Goal: Transaction & Acquisition: Purchase product/service

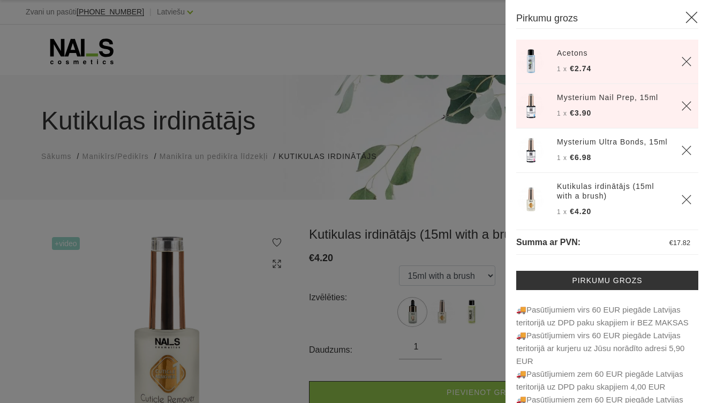
select select "364"
click at [475, 116] on div at bounding box center [354, 201] width 709 height 403
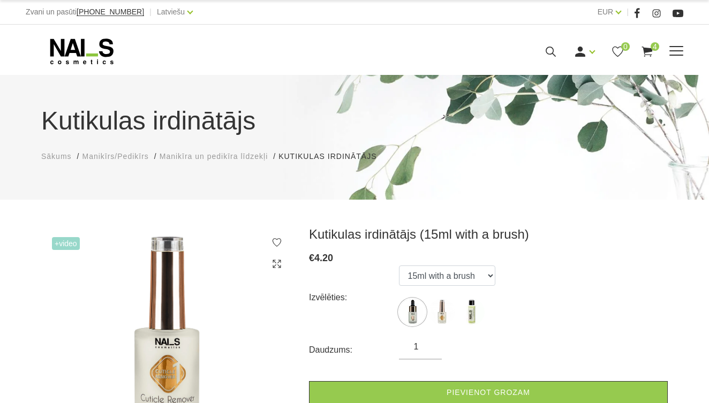
click at [93, 50] on icon at bounding box center [82, 51] width 112 height 27
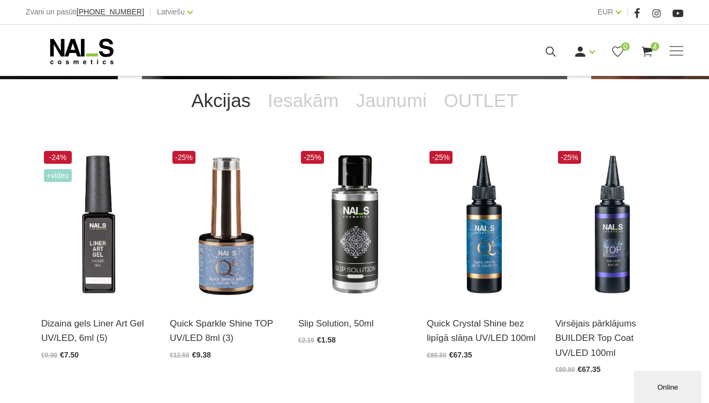
scroll to position [192, 0]
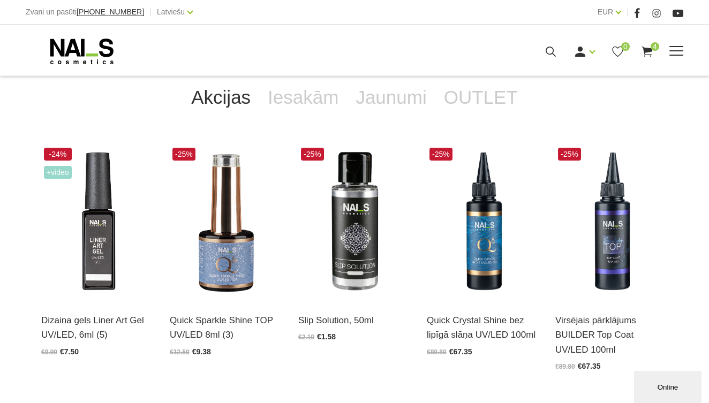
click at [647, 50] on use at bounding box center [647, 52] width 11 height 10
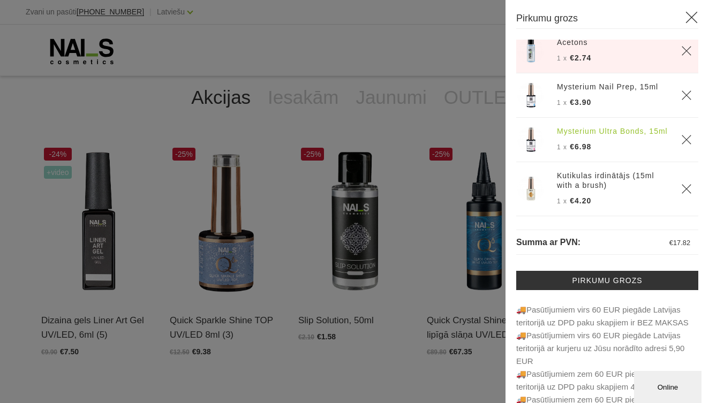
scroll to position [19, 0]
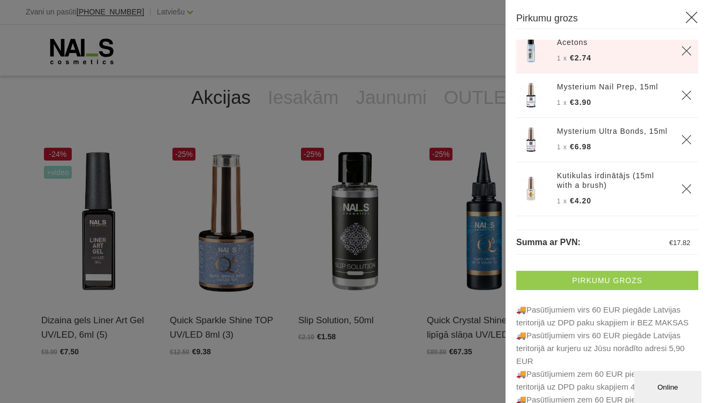
click at [586, 284] on link "Pirkumu grozs" at bounding box center [607, 280] width 182 height 19
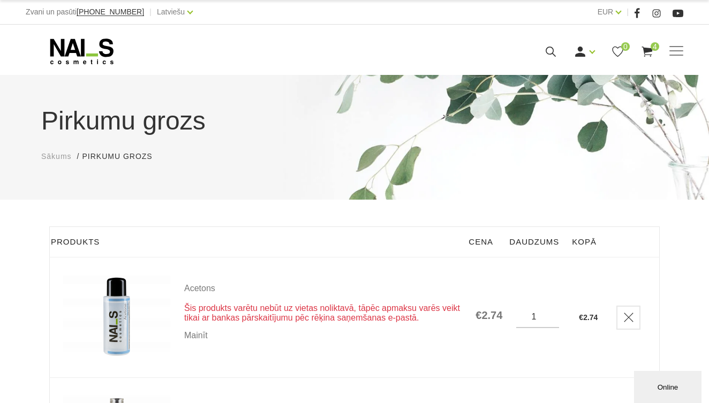
click at [547, 315] on input "1" at bounding box center [537, 317] width 43 height 10
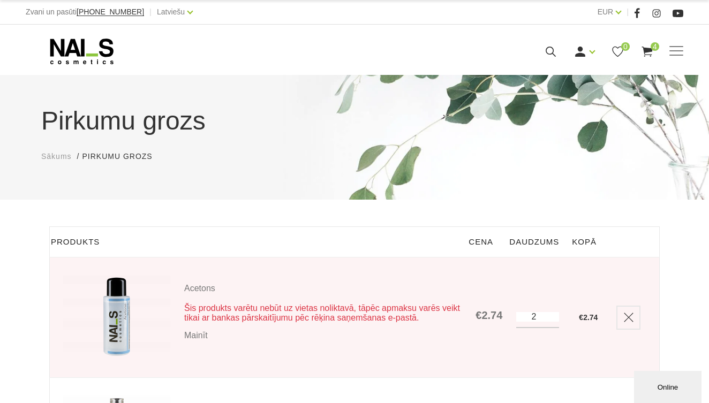
click at [538, 315] on input "2" at bounding box center [537, 317] width 43 height 10
click at [545, 320] on input "0" at bounding box center [537, 317] width 43 height 10
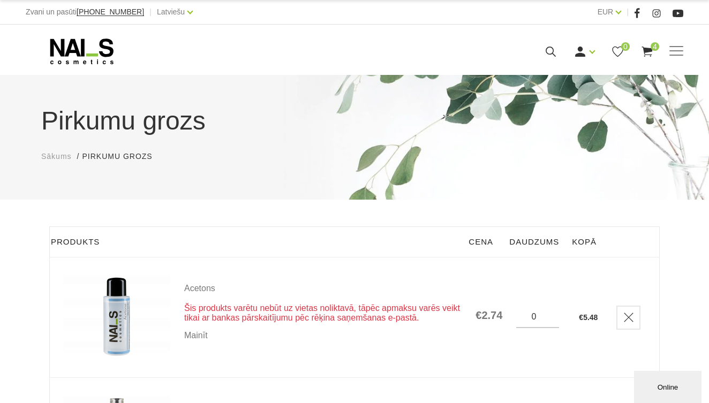
type input "1"
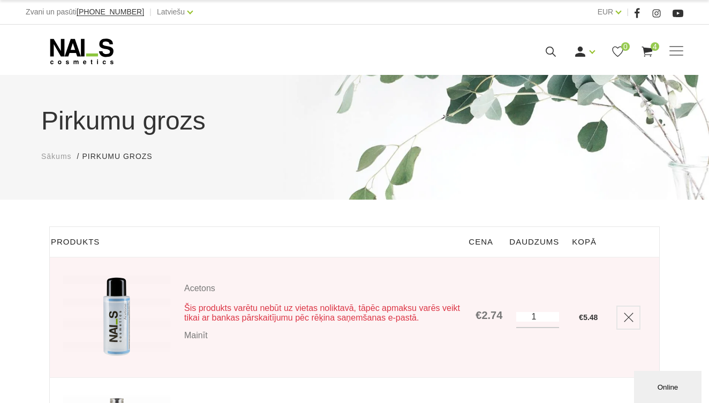
click at [547, 314] on input "1" at bounding box center [537, 317] width 43 height 10
click at [550, 314] on input "1" at bounding box center [537, 317] width 43 height 10
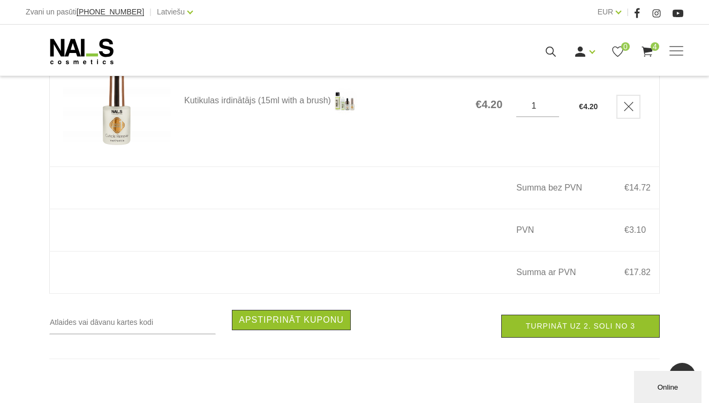
scroll to position [582, 0]
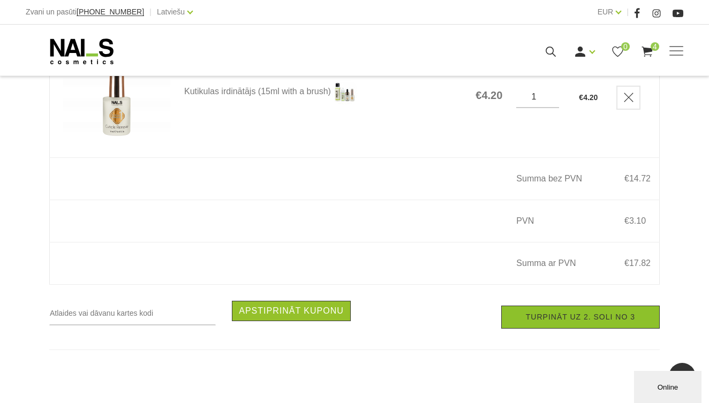
click at [546, 315] on link "Turpināt uz 2. soli no 3" at bounding box center [580, 317] width 159 height 23
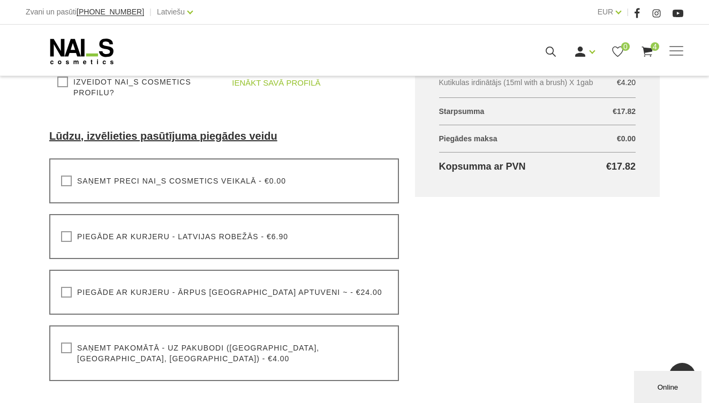
scroll to position [292, 0]
click at [64, 182] on label "Saņemt preci NAI_S cosmetics veikalā - €0.00" at bounding box center [173, 180] width 225 height 11
click at [0, 0] on input "Saņemt preci NAI_S cosmetics veikalā - €0.00" at bounding box center [0, 0] width 0 height 0
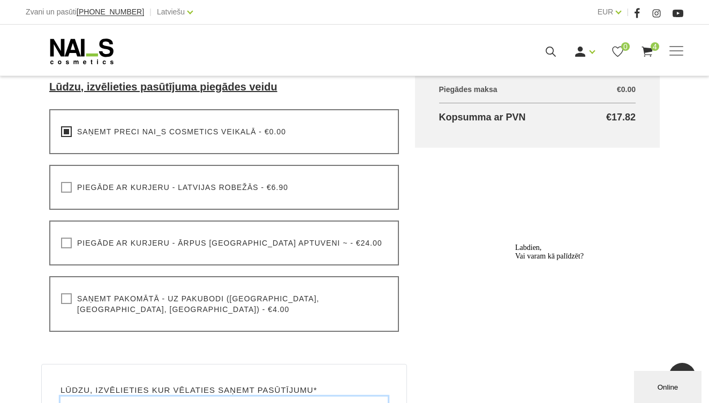
scroll to position [339, 0]
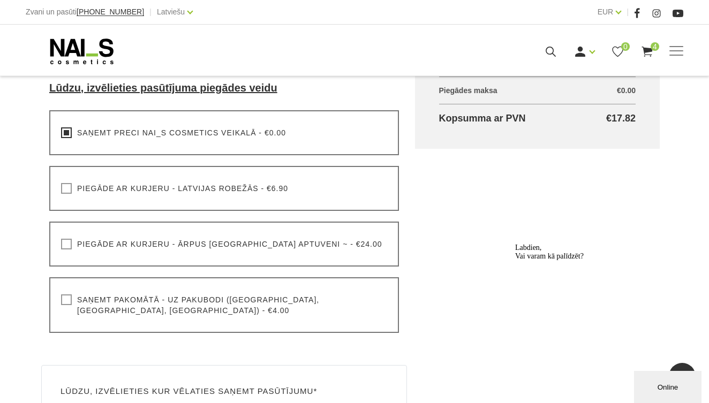
click at [63, 298] on label "Saņemt pakomātā - uz pakubodi (Latvija, Lietuva, Igaunija) - €4.00" at bounding box center [224, 305] width 326 height 21
click at [0, 0] on input "Saņemt pakomātā - uz pakubodi (Latvija, Lietuva, Igaunija) - €4.00" at bounding box center [0, 0] width 0 height 0
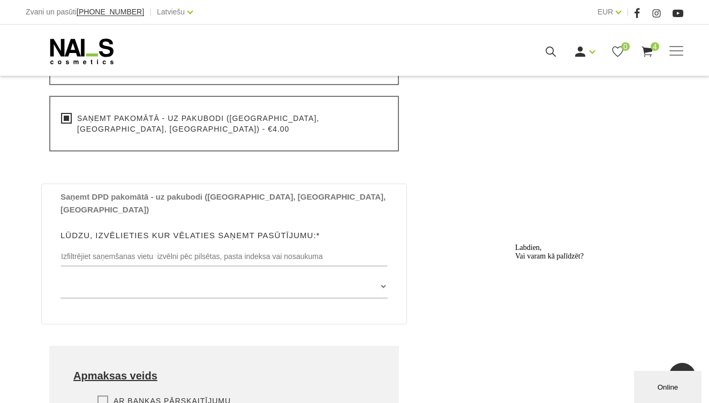
scroll to position [530, 0]
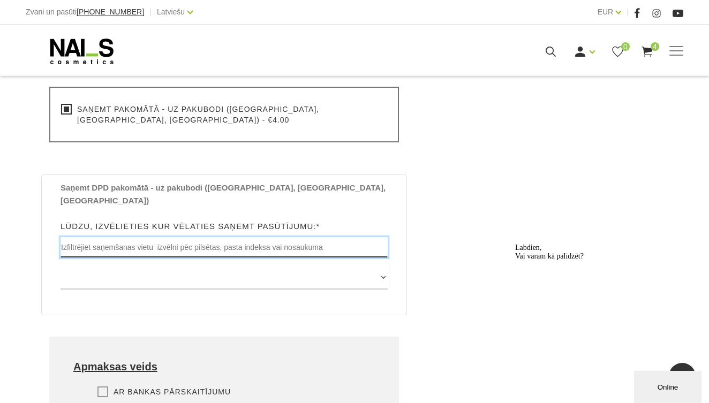
click at [221, 237] on input "text" at bounding box center [224, 247] width 327 height 20
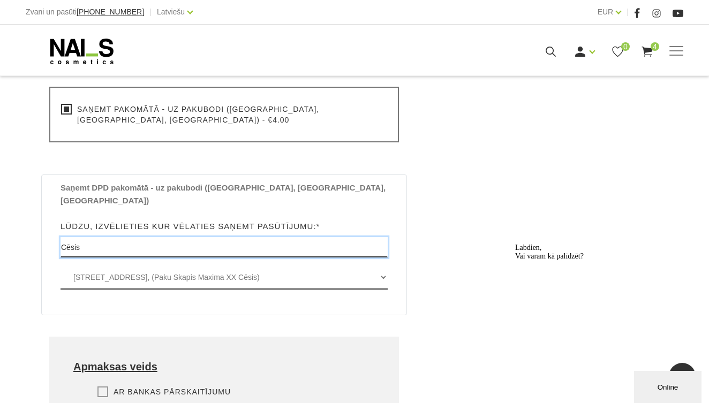
type input "Cēsis"
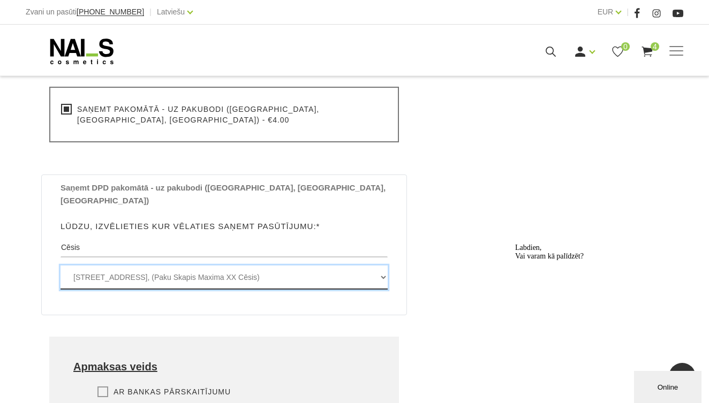
select select "Raiņa iela 26/28 , CĒSIS, LV4101, (Paku Skapis TC Globuss)"
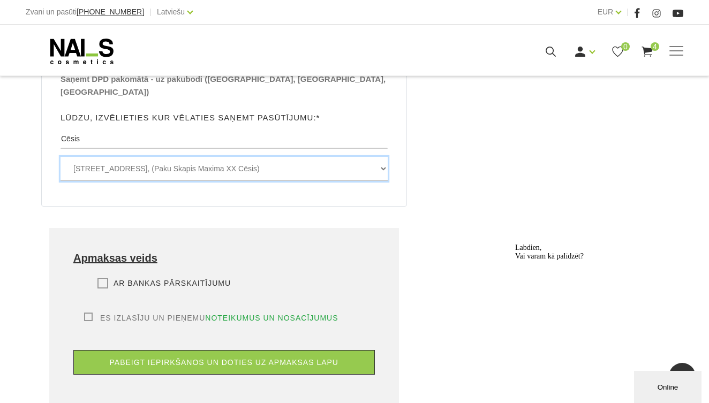
scroll to position [644, 0]
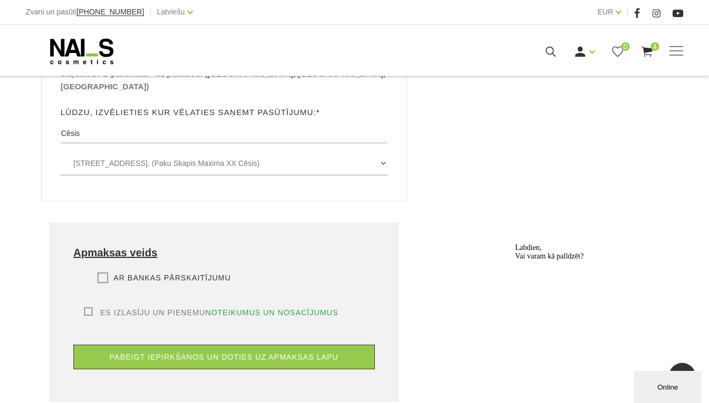
click at [103, 273] on label "Ar bankas pārskaitījumu" at bounding box center [163, 278] width 133 height 11
click at [0, 0] on input "Ar bankas pārskaitījumu" at bounding box center [0, 0] width 0 height 0
click at [92, 307] on label "Es izlasīju un pieņemu noteikumus un nosacījumus" at bounding box center [211, 312] width 254 height 11
click at [0, 0] on input "Es izlasīju un pieņemu noteikumus un nosacījumus" at bounding box center [0, 0] width 0 height 0
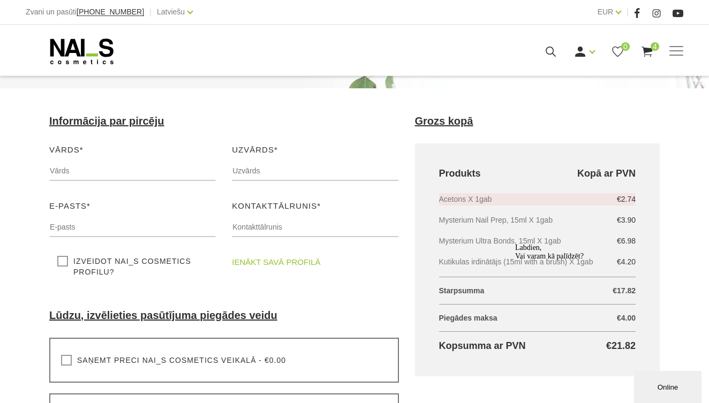
scroll to position [63, 0]
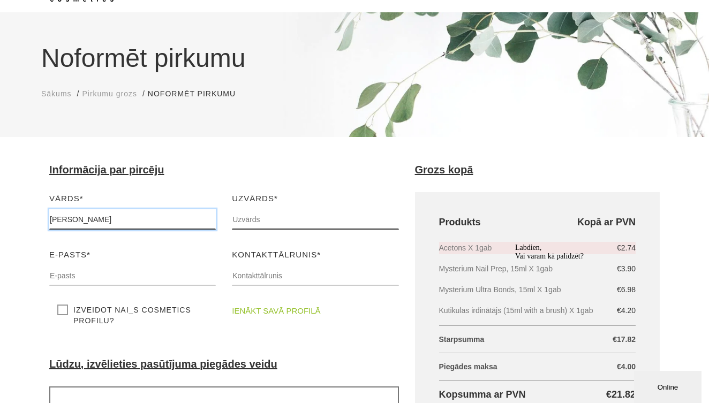
type input "Anna Līva"
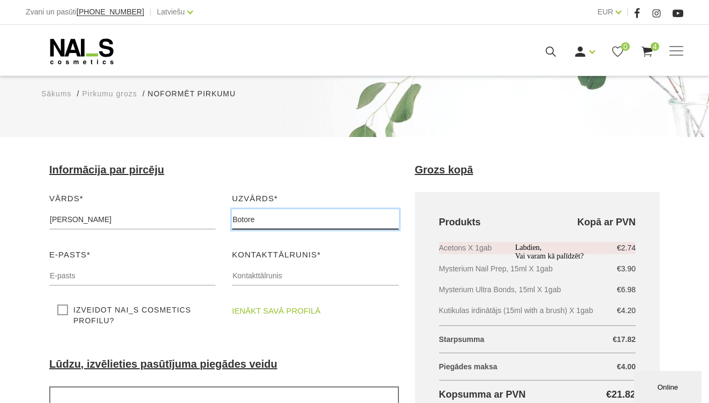
scroll to position [97, 0]
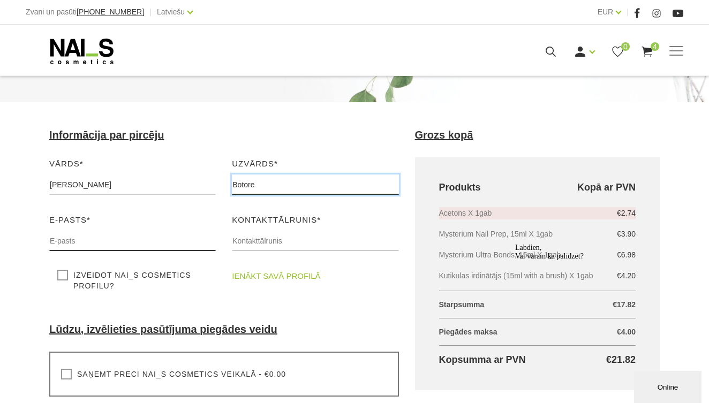
type input "Botore"
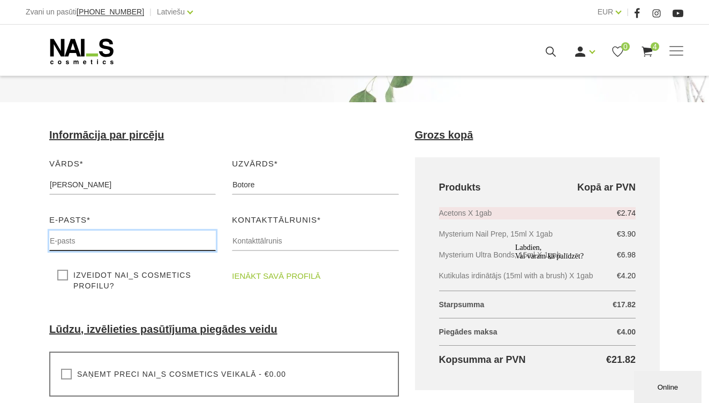
type input "a"
type input "annaliva265@gmail.com"
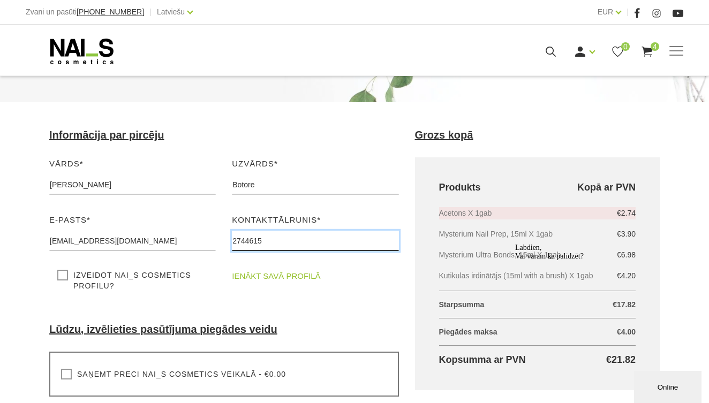
type input "27446150"
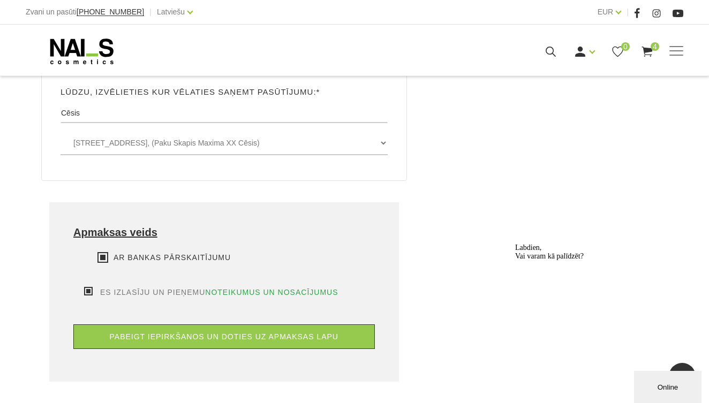
scroll to position [677, 0]
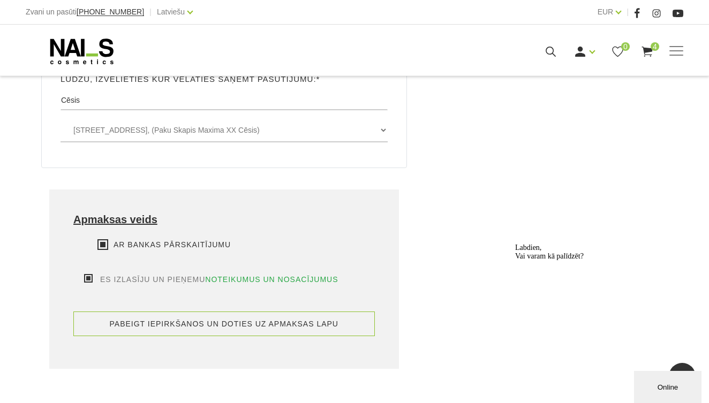
click at [319, 312] on button "pabeigt iepirkšanos un doties uz apmaksas lapu" at bounding box center [224, 324] width 302 height 25
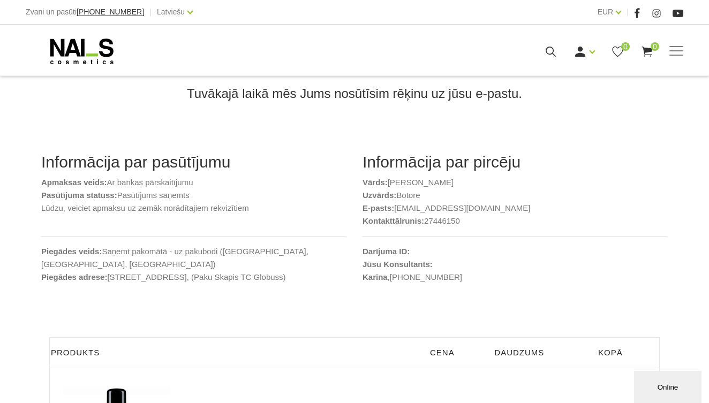
scroll to position [89, 0]
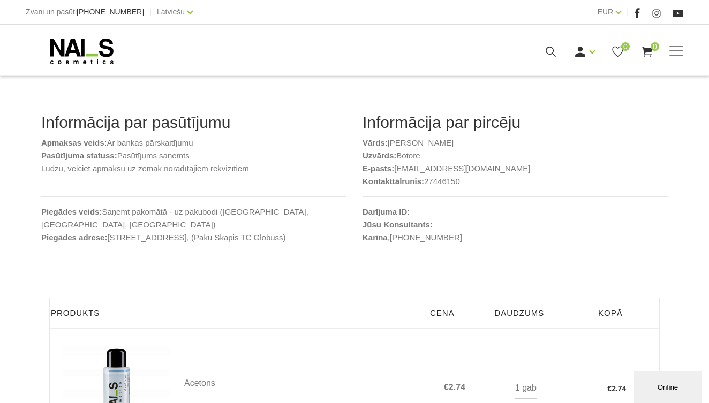
click at [670, 383] on div "Online" at bounding box center [667, 387] width 51 height 8
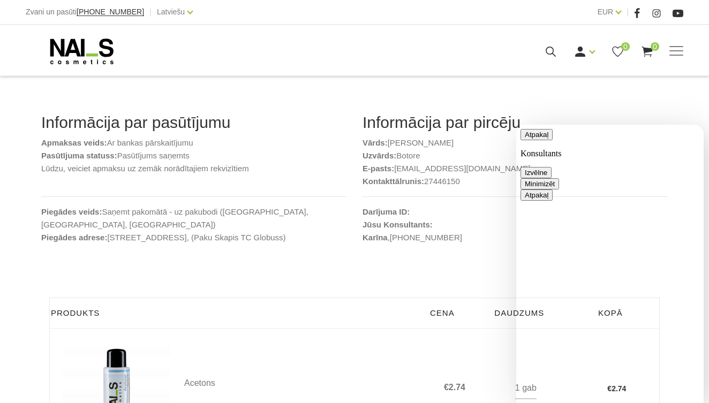
click at [532, 140] on button "Atpakaļ" at bounding box center [537, 134] width 32 height 11
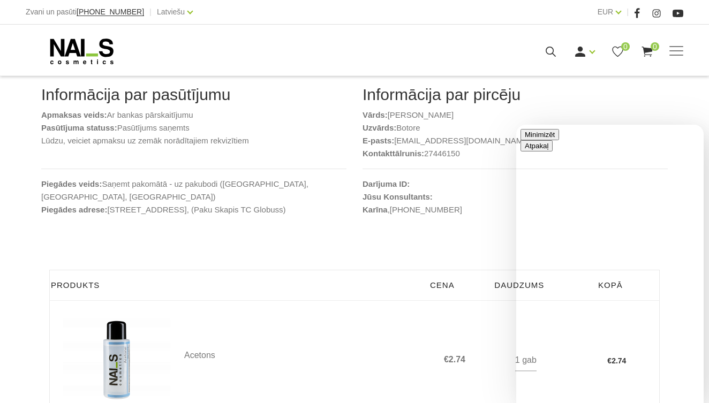
scroll to position [122, 0]
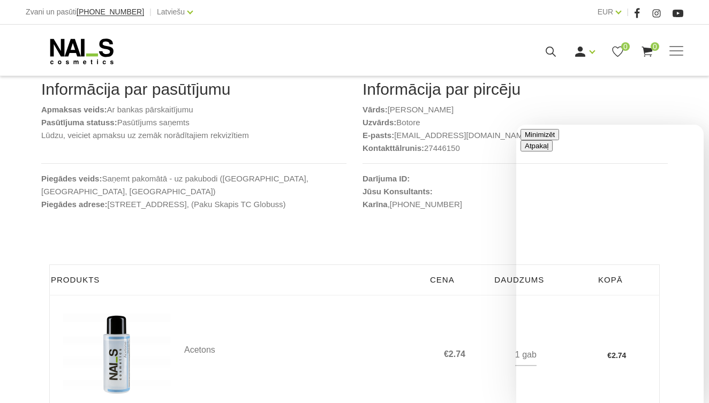
click at [559, 140] on button "Minimizēt" at bounding box center [540, 134] width 39 height 11
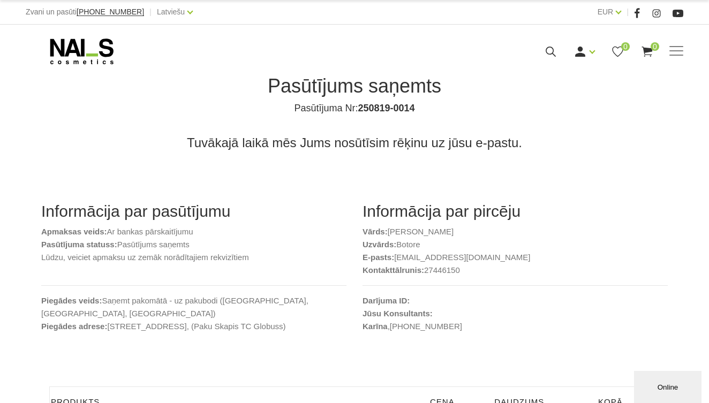
scroll to position [0, 0]
